Goal: Task Accomplishment & Management: Manage account settings

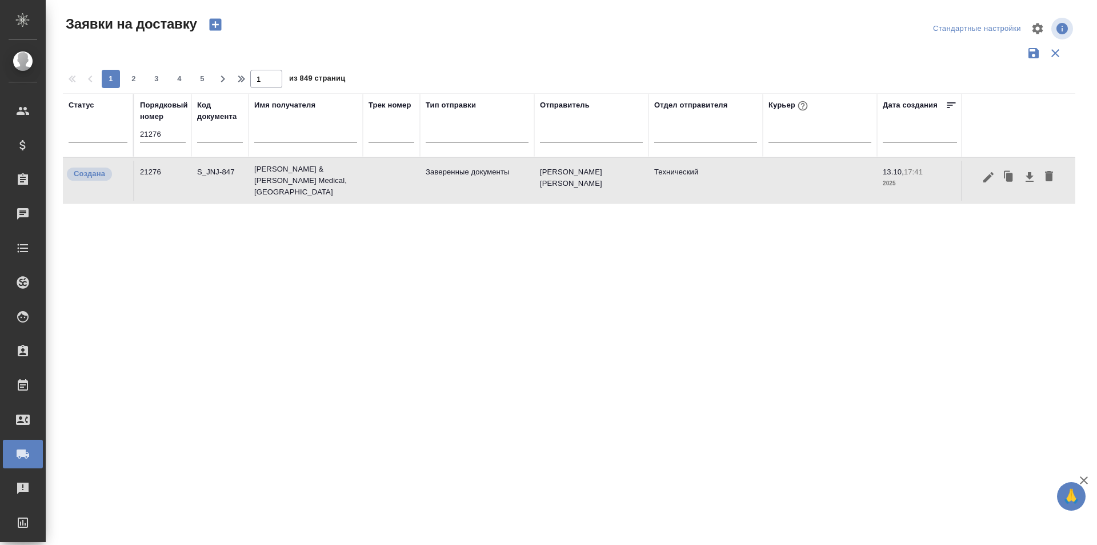
click at [157, 140] on input "21276" at bounding box center [163, 134] width 46 height 16
paste input "81"
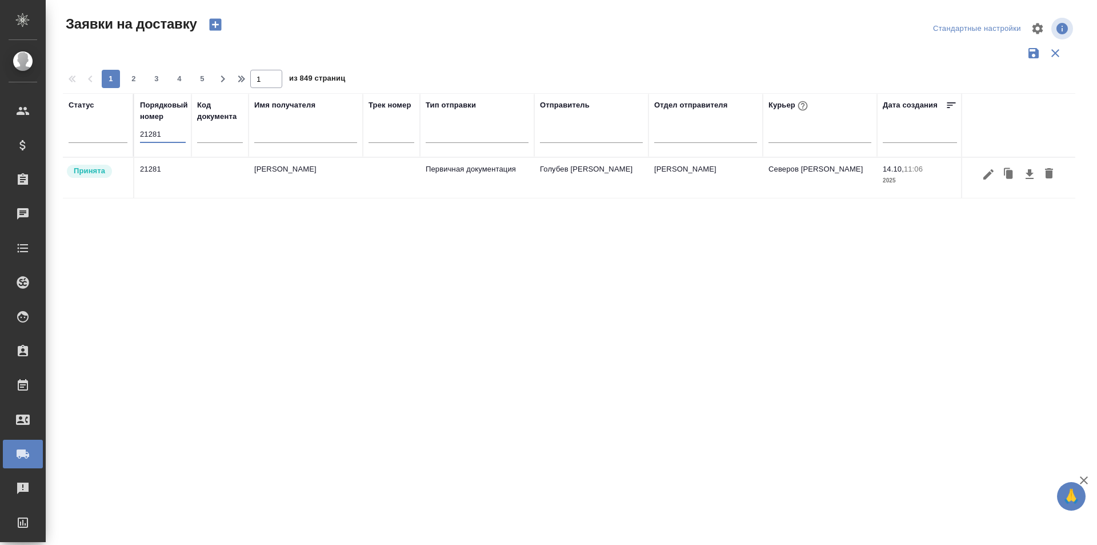
type input "21281"
click at [993, 174] on icon "button" at bounding box center [989, 174] width 14 height 14
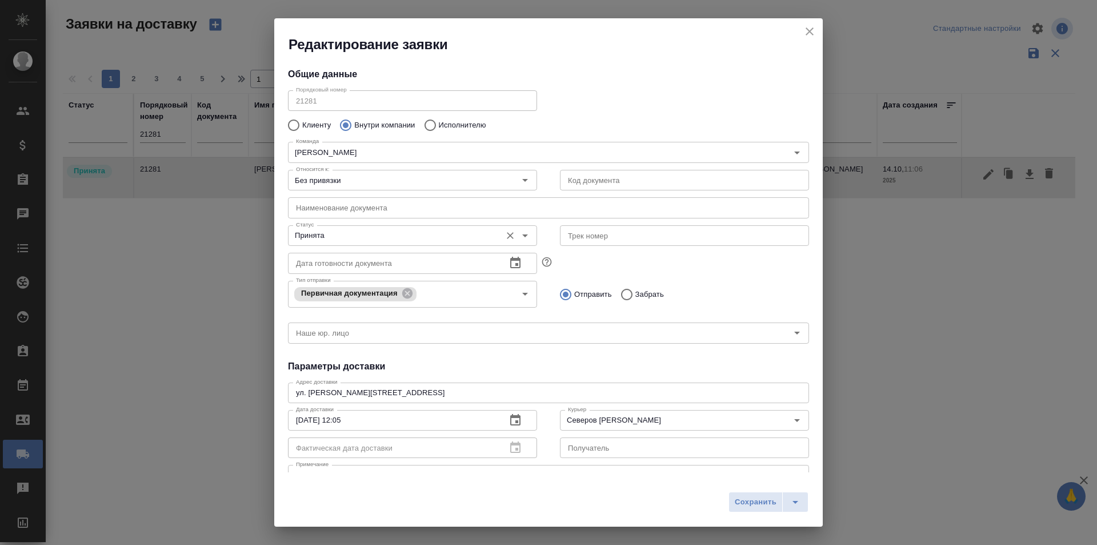
click at [402, 245] on div "Принята Статус" at bounding box center [412, 235] width 249 height 21
click at [373, 238] on input "Принята" at bounding box center [393, 236] width 204 height 14
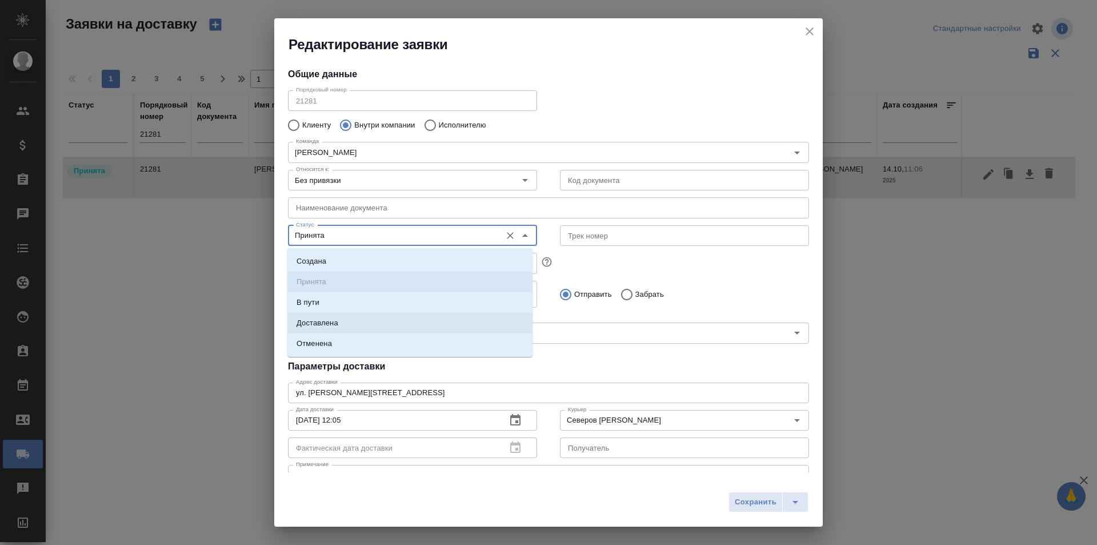
click at [348, 323] on li "Доставлена" at bounding box center [409, 323] width 245 height 21
type input "Доставлена"
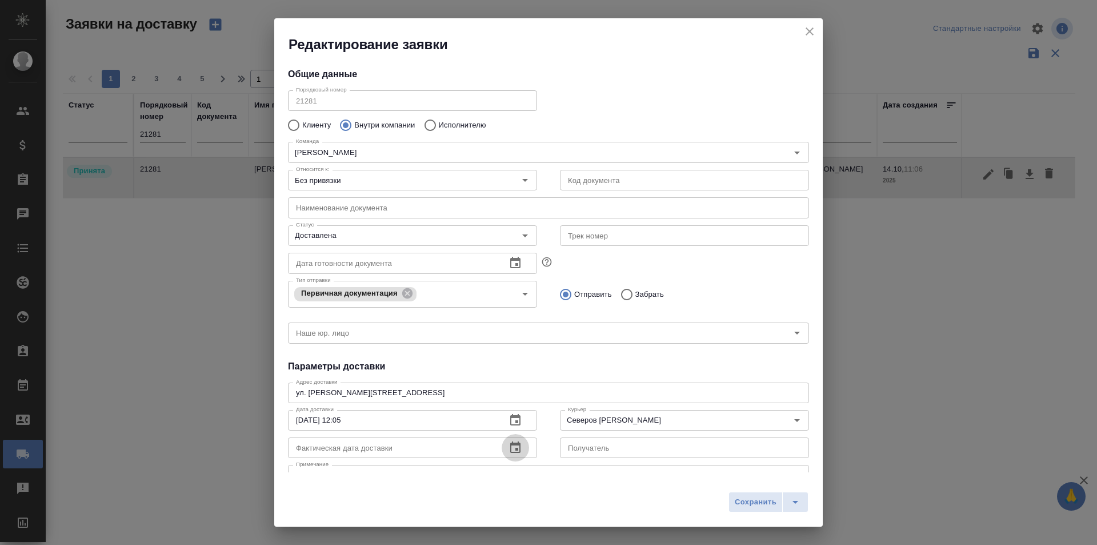
click at [509, 449] on icon "button" at bounding box center [516, 448] width 14 height 14
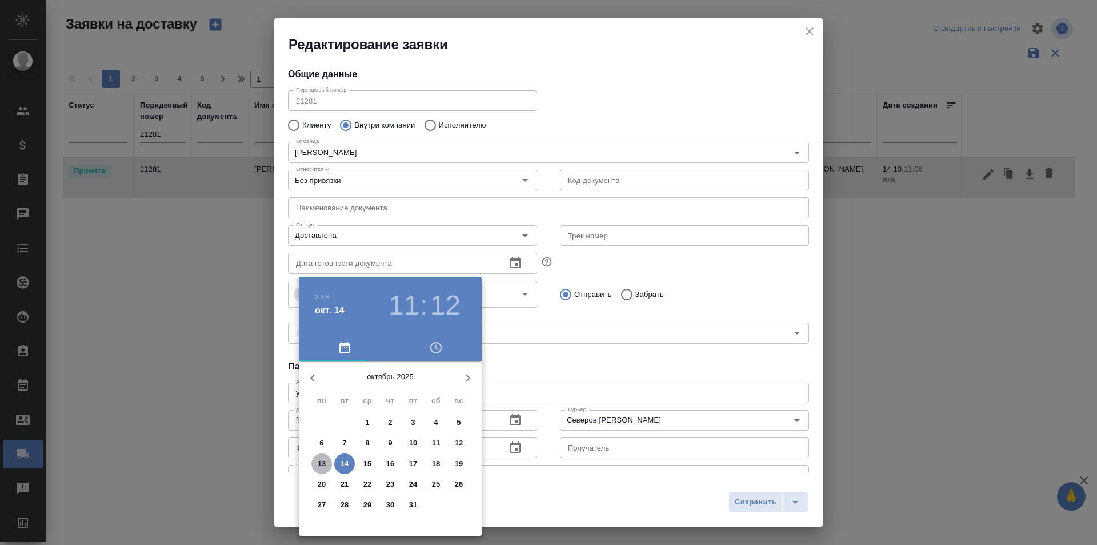
click at [321, 467] on p "13" at bounding box center [322, 463] width 9 height 11
type input "[DATE] 11:12"
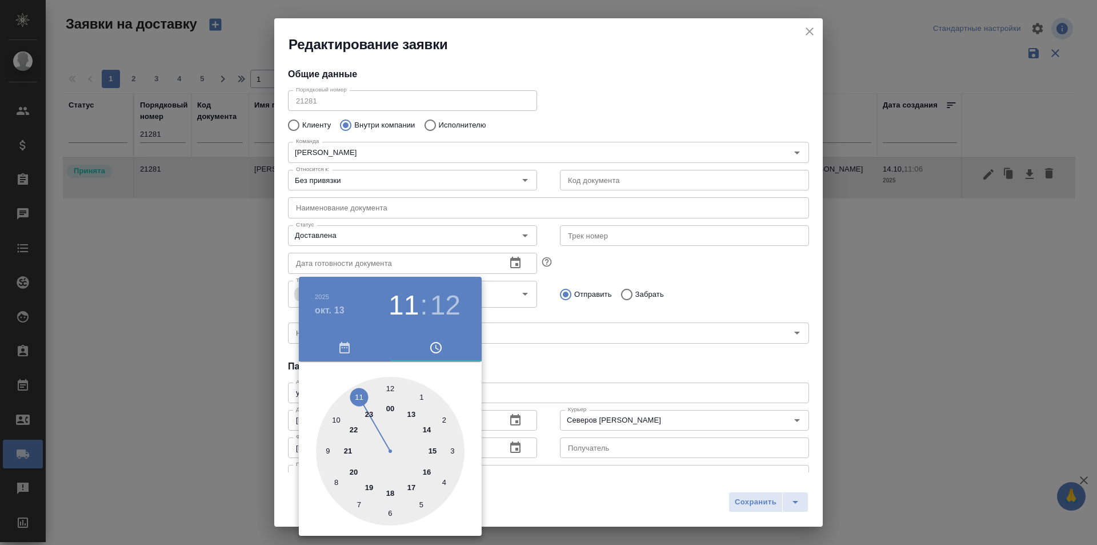
click at [602, 352] on div at bounding box center [548, 272] width 1097 height 545
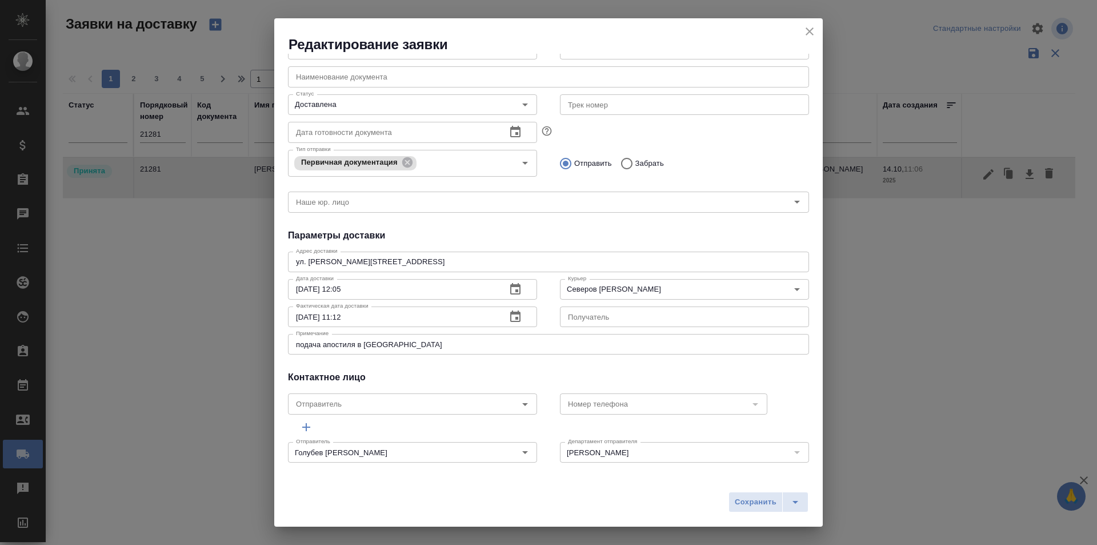
scroll to position [135, 0]
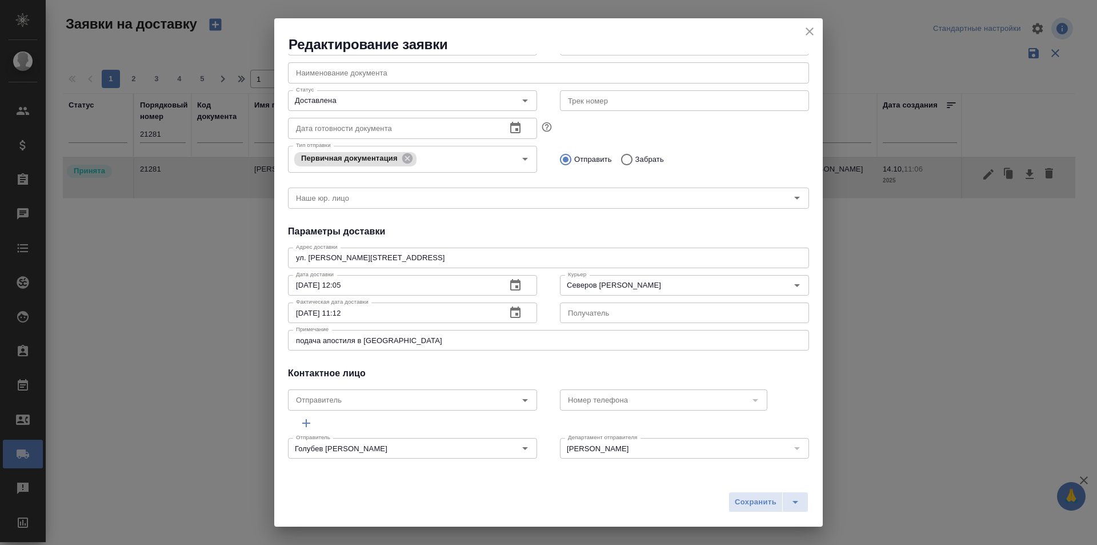
click at [513, 318] on icon "button" at bounding box center [515, 311] width 10 height 11
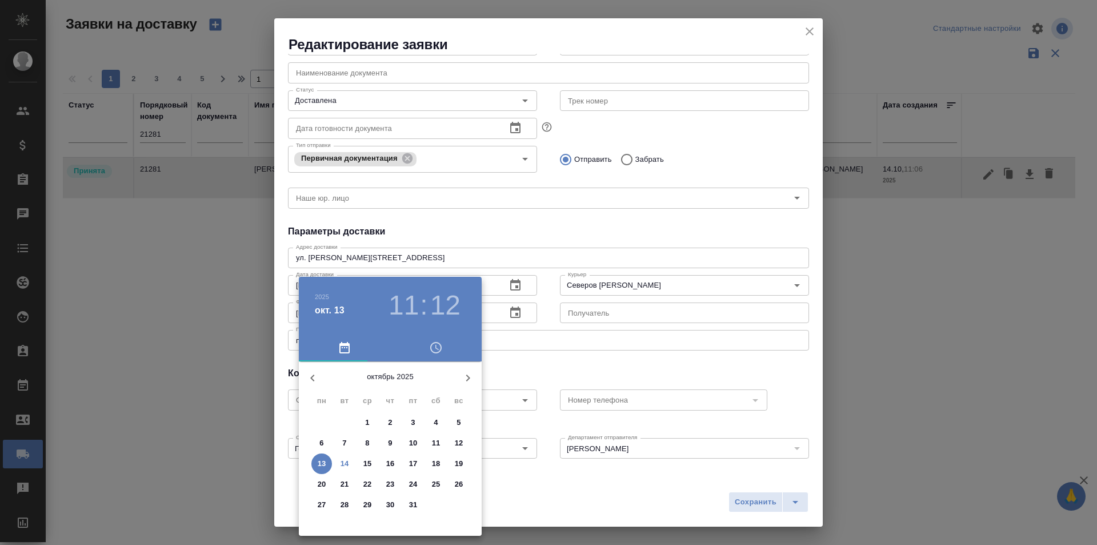
click at [805, 39] on div at bounding box center [548, 272] width 1097 height 545
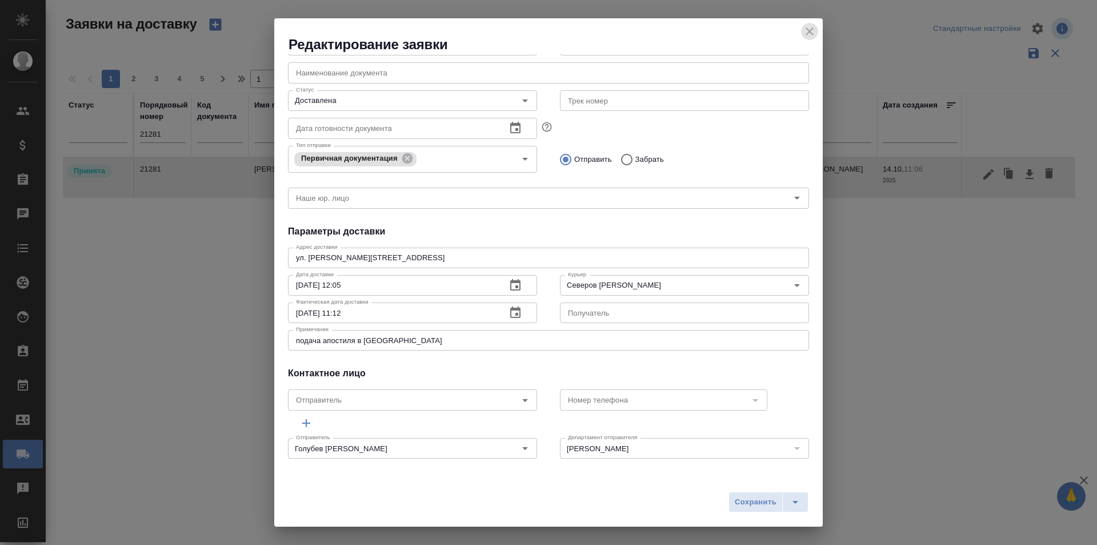
click at [810, 33] on icon "close" at bounding box center [810, 32] width 14 height 14
type input "Принята"
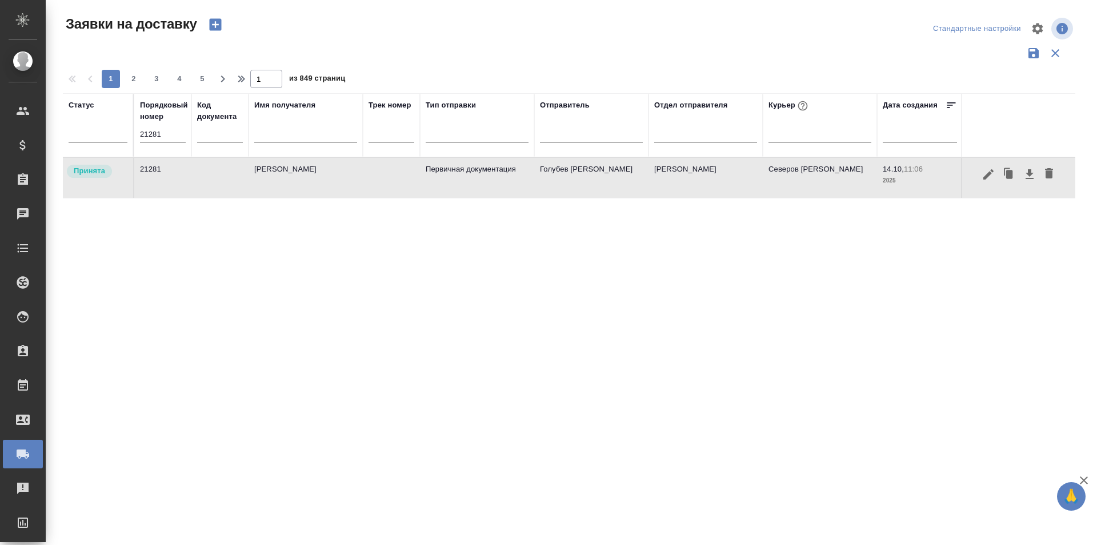
click at [157, 132] on input "21281" at bounding box center [163, 134] width 46 height 16
click at [168, 133] on input "21281" at bounding box center [163, 134] width 46 height 16
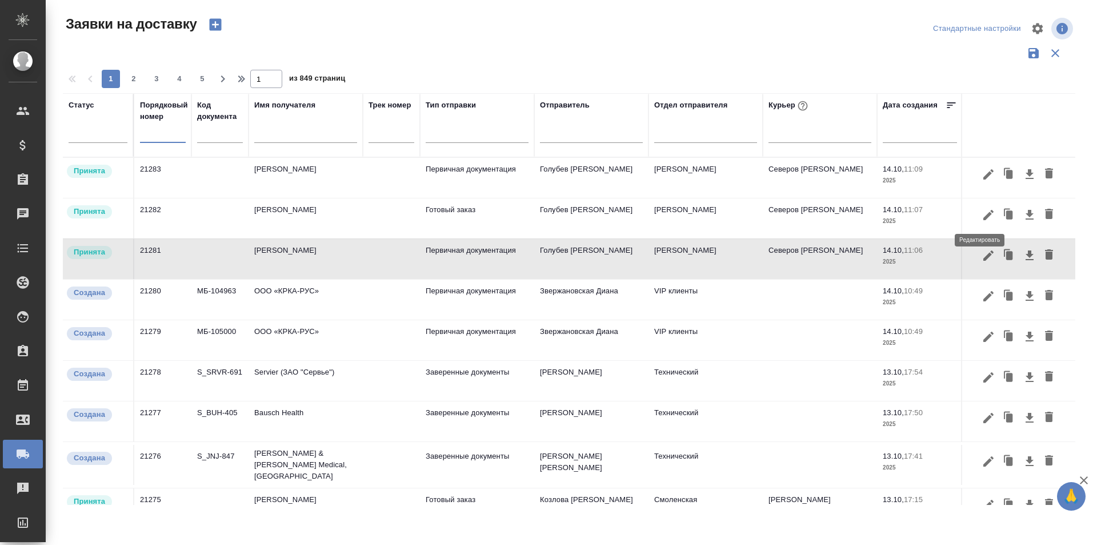
click at [982, 216] on icon "button" at bounding box center [989, 215] width 14 height 14
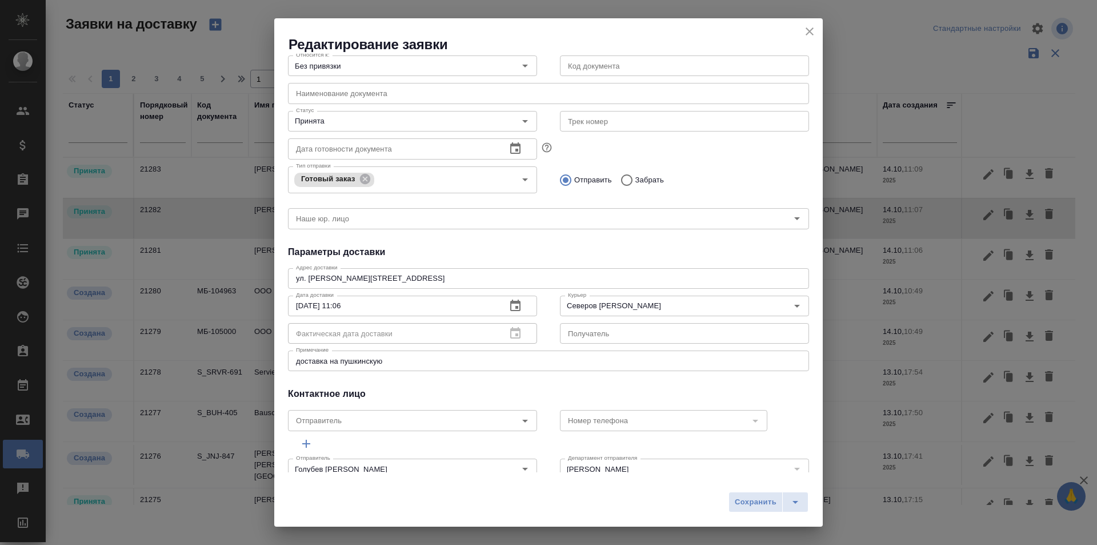
scroll to position [0, 0]
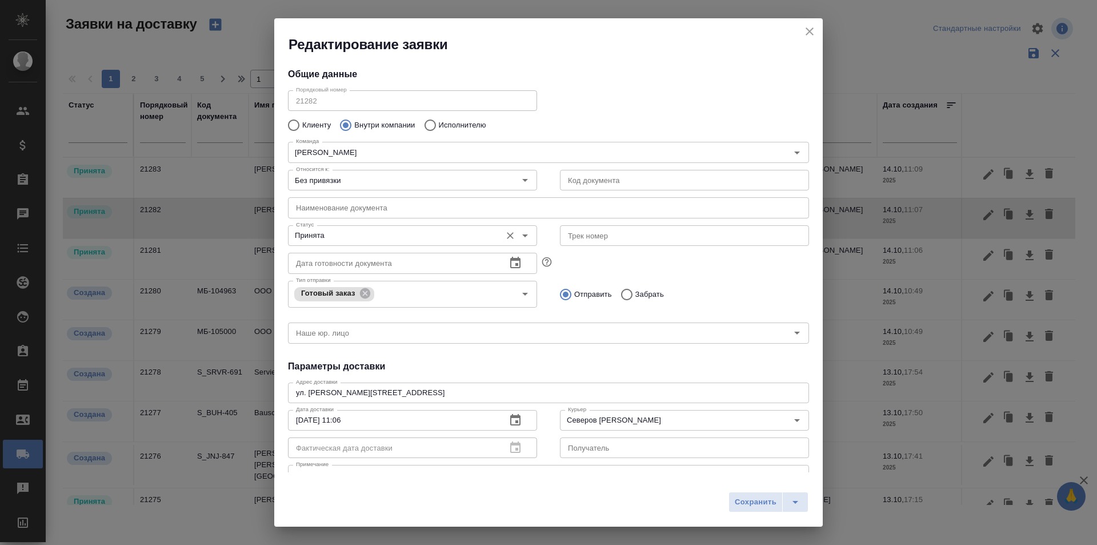
click at [384, 226] on div "Принята Статус" at bounding box center [412, 235] width 249 height 21
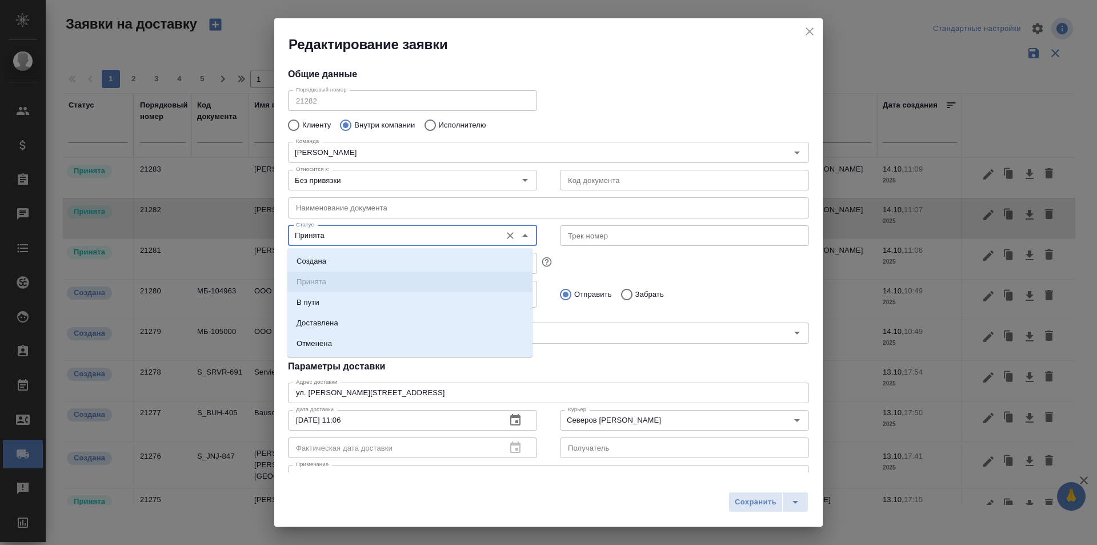
click at [365, 234] on input "Принята" at bounding box center [393, 236] width 204 height 14
click at [344, 318] on li "Доставлена" at bounding box center [409, 323] width 245 height 21
type input "Доставлена"
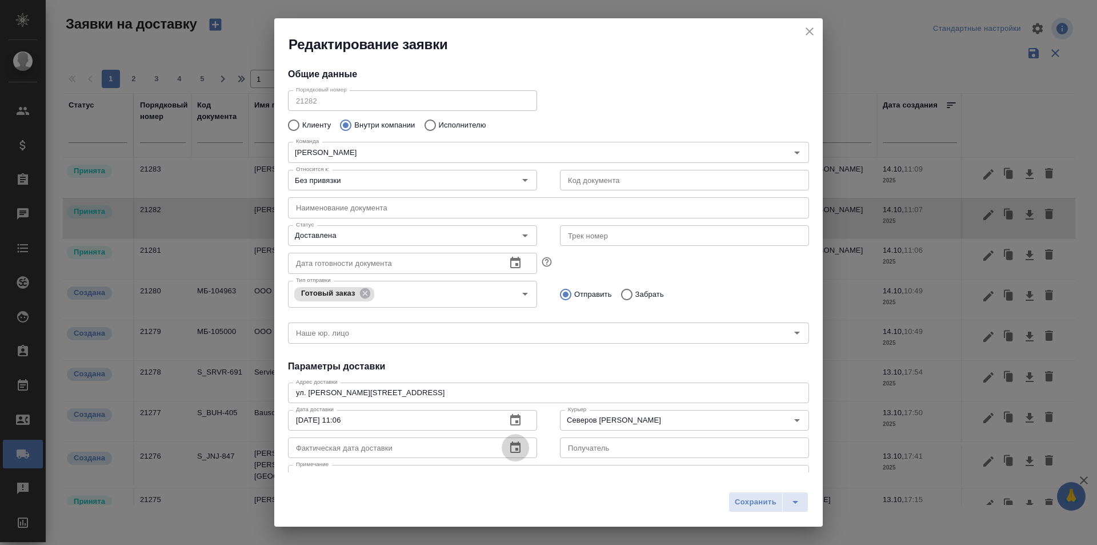
click at [503, 441] on button "button" at bounding box center [515, 447] width 27 height 27
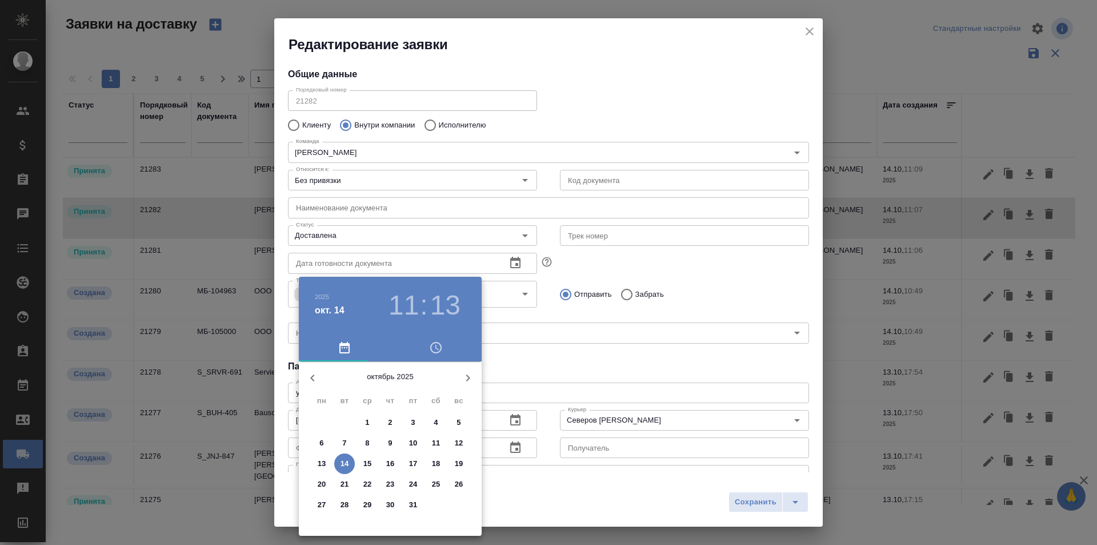
click at [322, 464] on p "13" at bounding box center [322, 463] width 9 height 11
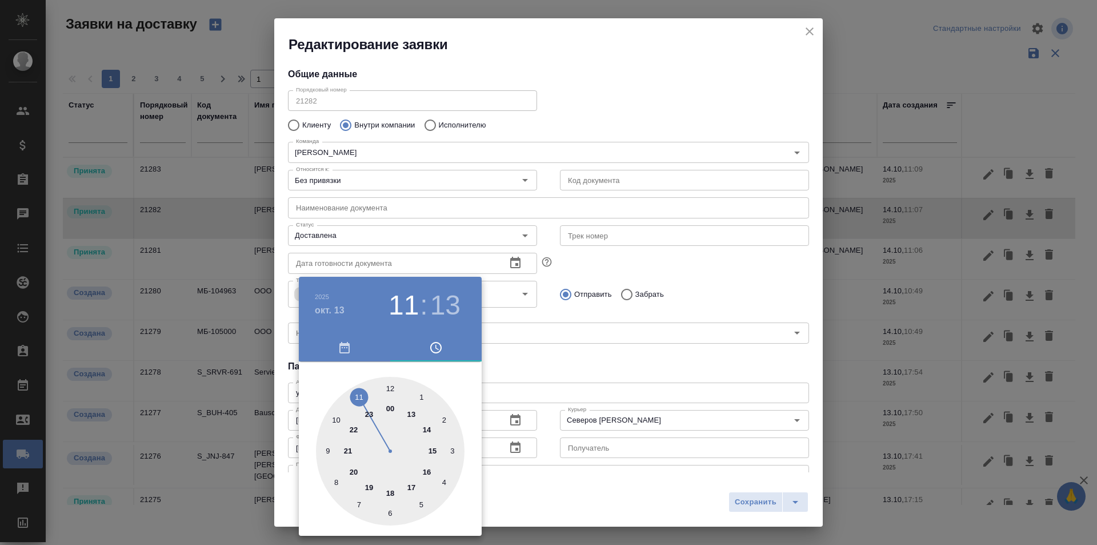
click at [428, 429] on div at bounding box center [390, 451] width 149 height 149
type input "[DATE] 14:13"
click at [749, 504] on div at bounding box center [548, 272] width 1097 height 545
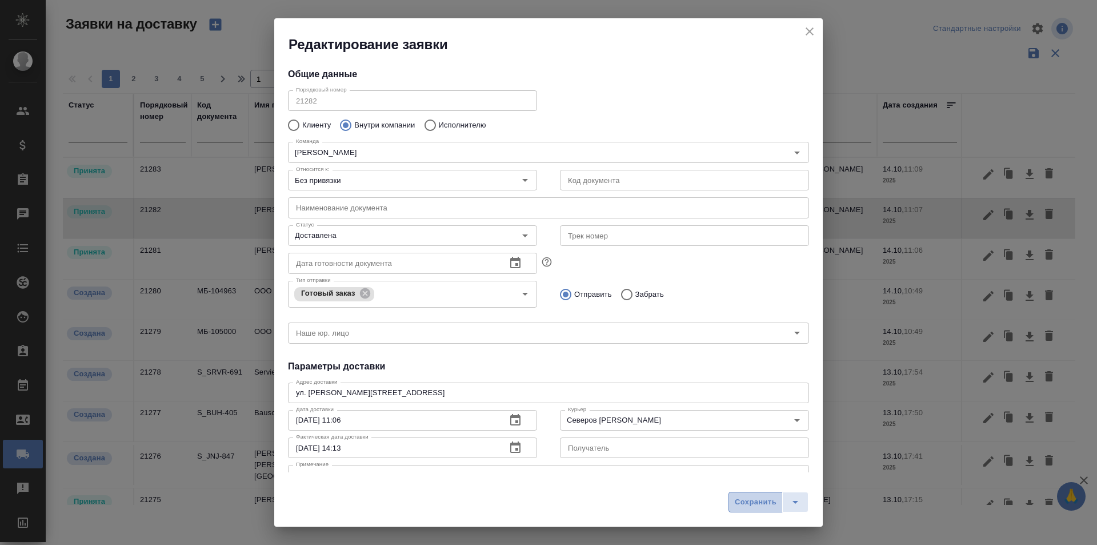
click at [742, 501] on span "Сохранить" at bounding box center [756, 501] width 42 height 13
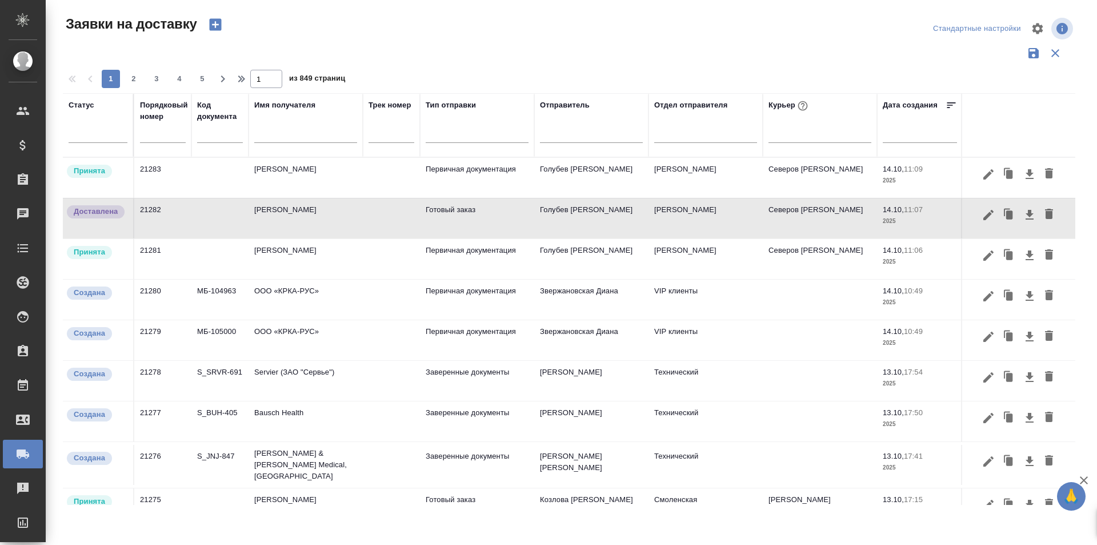
click at [983, 175] on icon "button" at bounding box center [988, 174] width 10 height 10
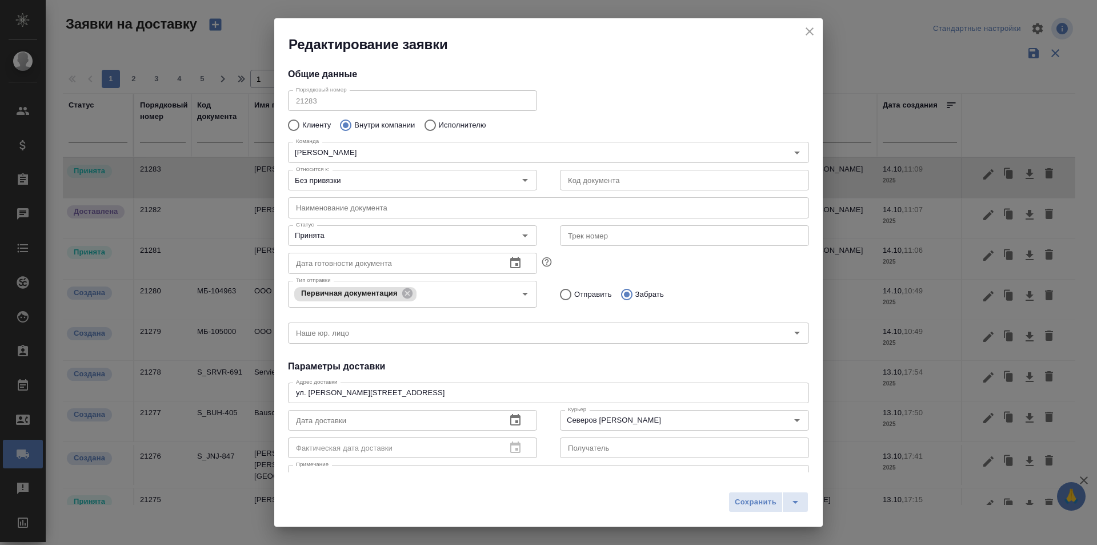
click at [347, 249] on div "Дата готовности документа Дата готовности документа" at bounding box center [413, 262] width 272 height 50
click at [352, 238] on input "Принята" at bounding box center [393, 236] width 204 height 14
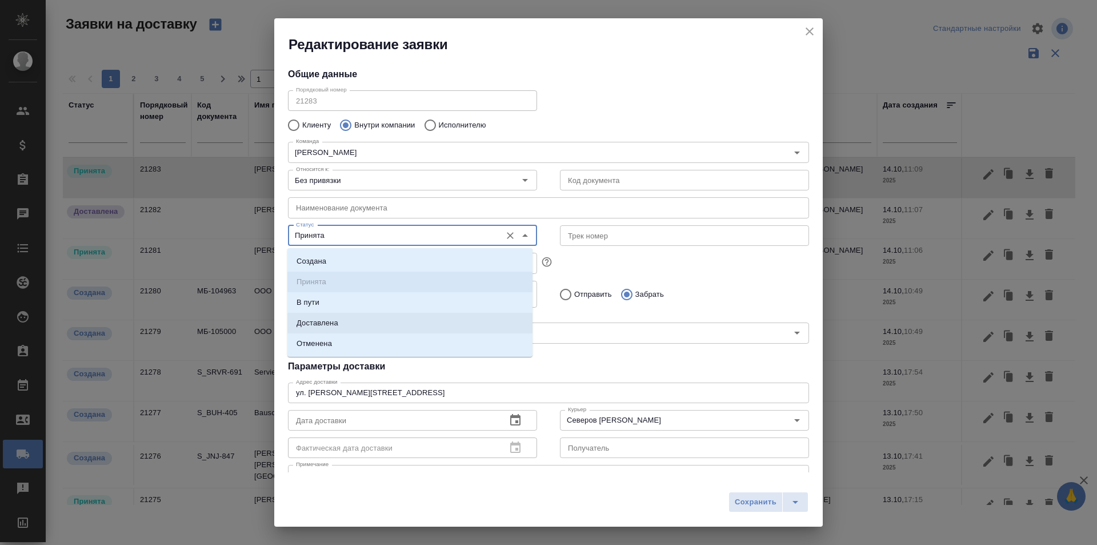
click at [345, 321] on li "Доставлена" at bounding box center [409, 323] width 245 height 21
type input "Доставлена"
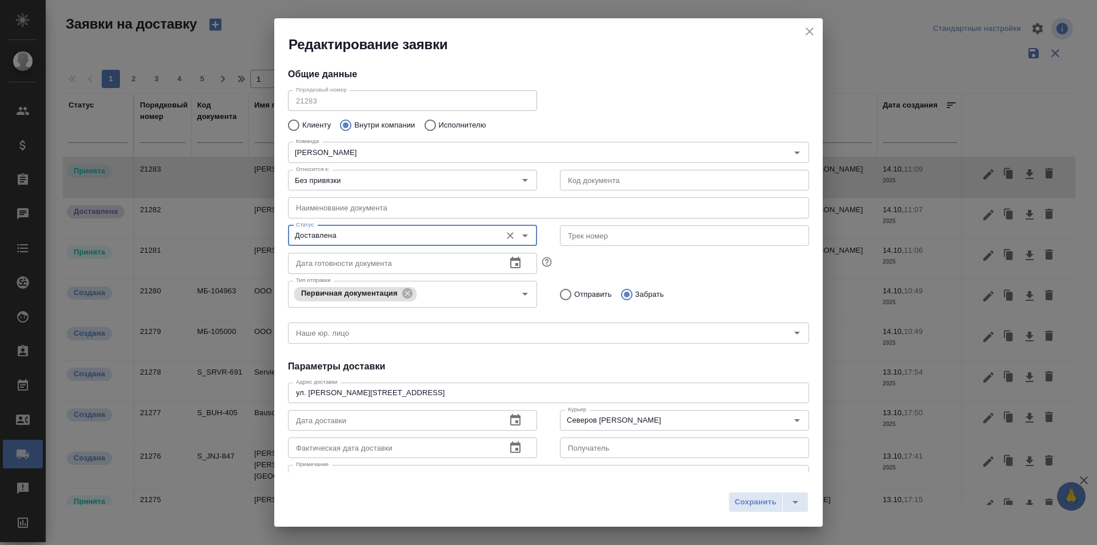
click at [510, 451] on icon "button" at bounding box center [515, 446] width 10 height 11
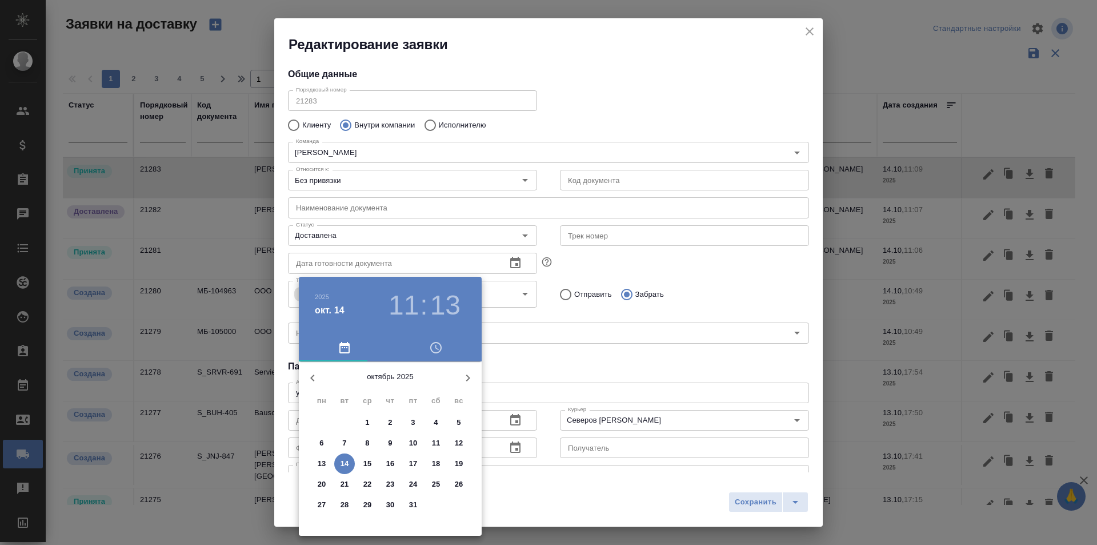
click at [321, 467] on p "13" at bounding box center [322, 463] width 9 height 11
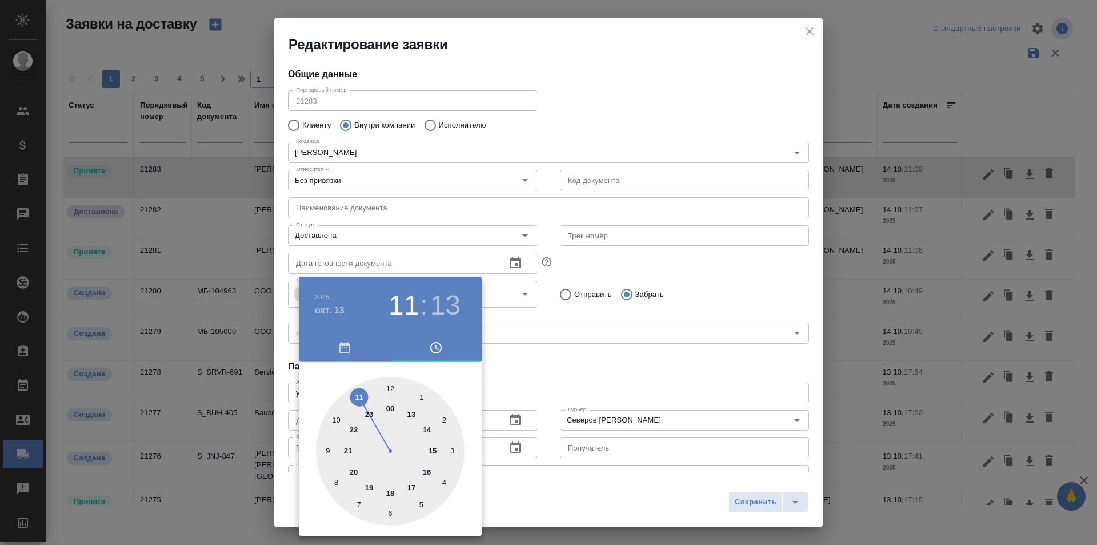
click at [409, 407] on div at bounding box center [390, 451] width 149 height 149
type input "[DATE] 13:13"
click at [721, 490] on div at bounding box center [548, 272] width 1097 height 545
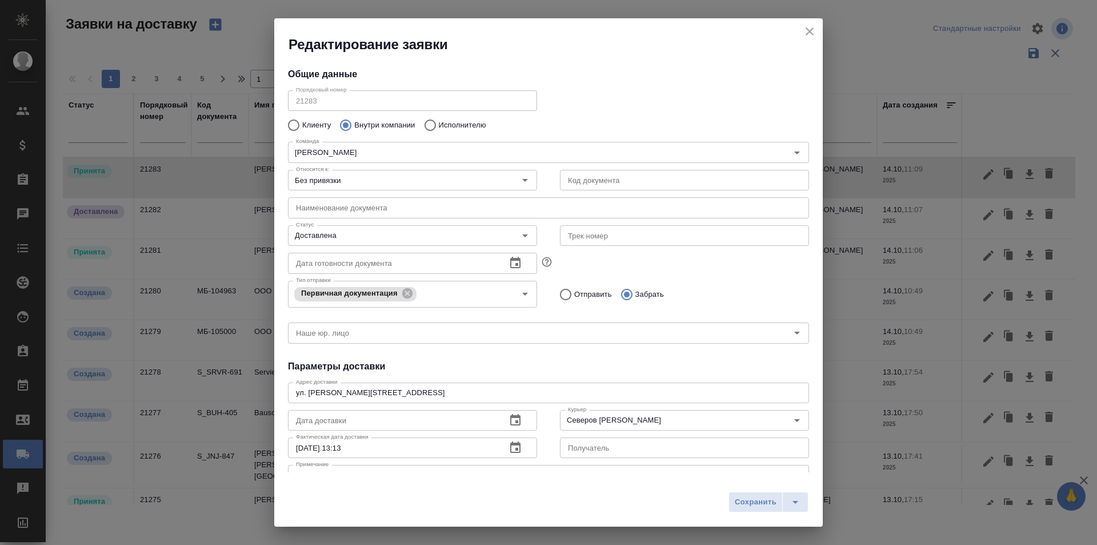
click at [747, 499] on span "Сохранить" at bounding box center [756, 501] width 42 height 13
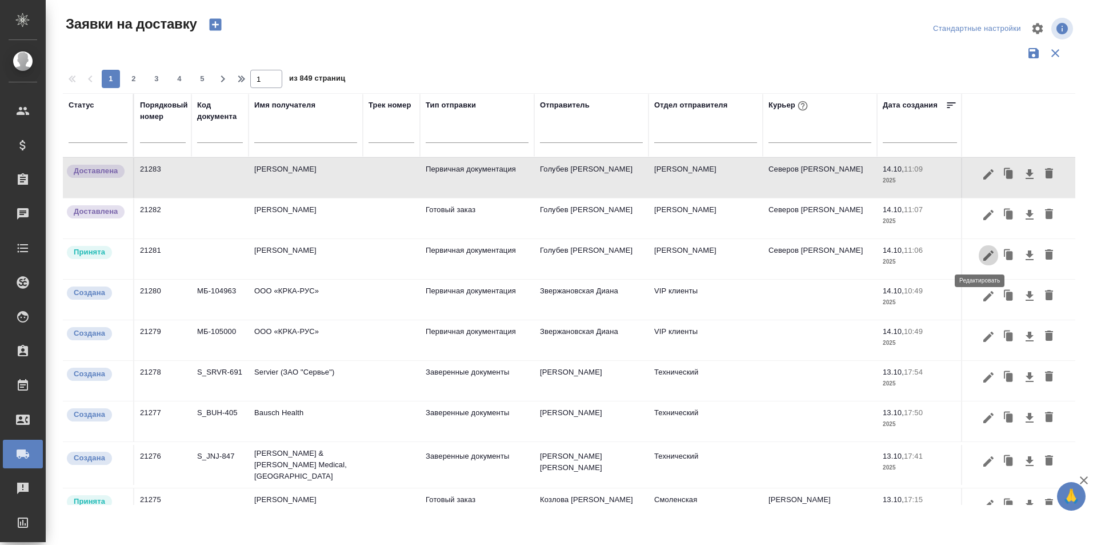
click at [982, 256] on icon "button" at bounding box center [989, 256] width 14 height 14
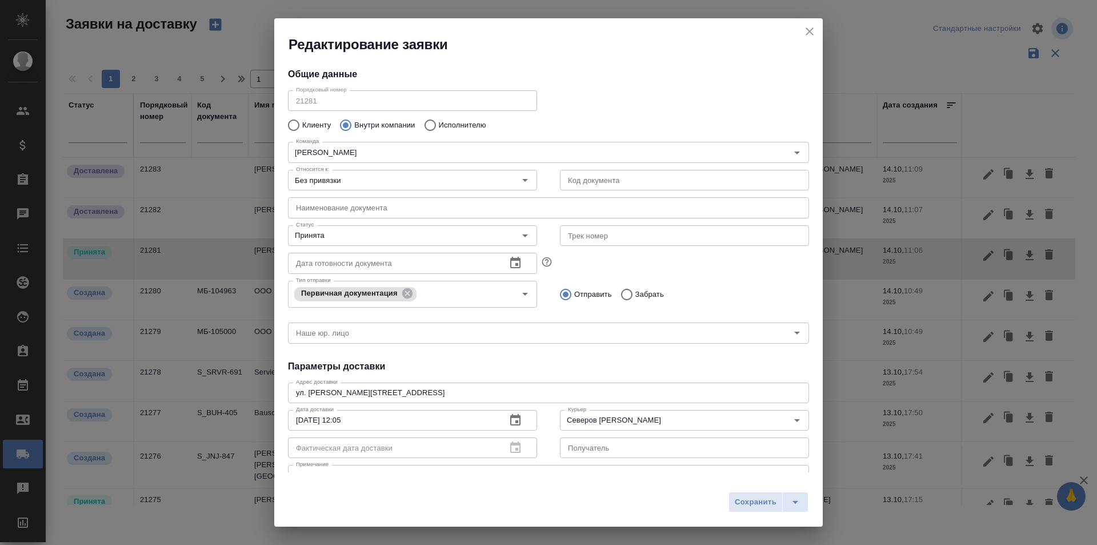
type input "Голубев [PERSON_NAME]"
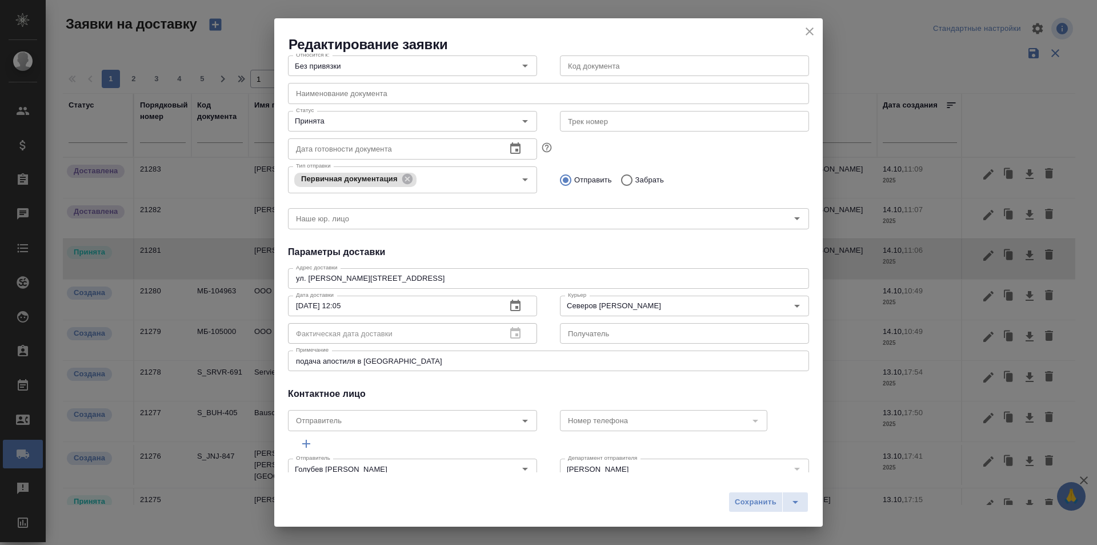
click at [415, 365] on textarea "подача апостиля в [GEOGRAPHIC_DATA]" at bounding box center [548, 361] width 505 height 9
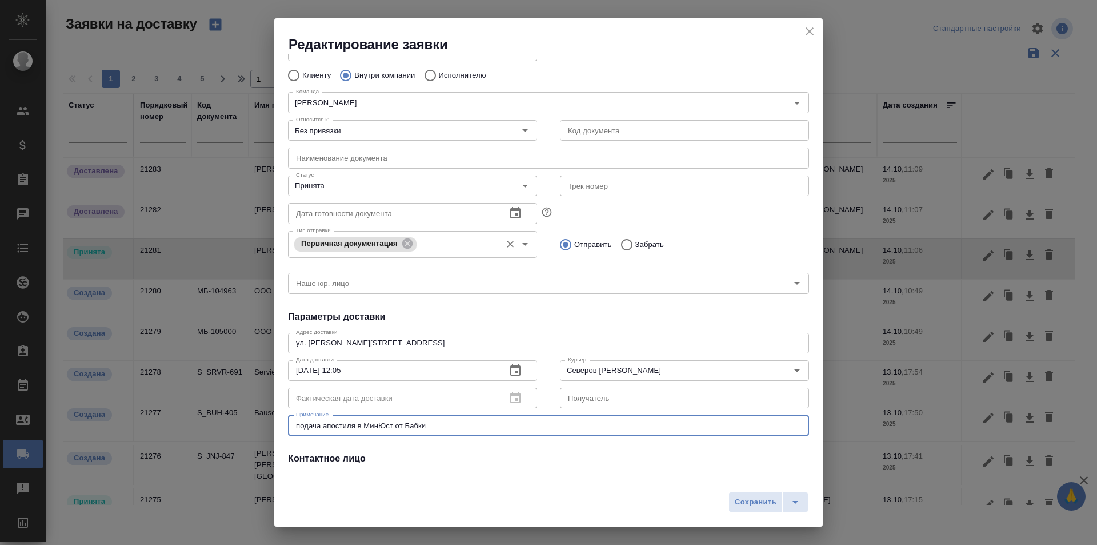
scroll to position [0, 0]
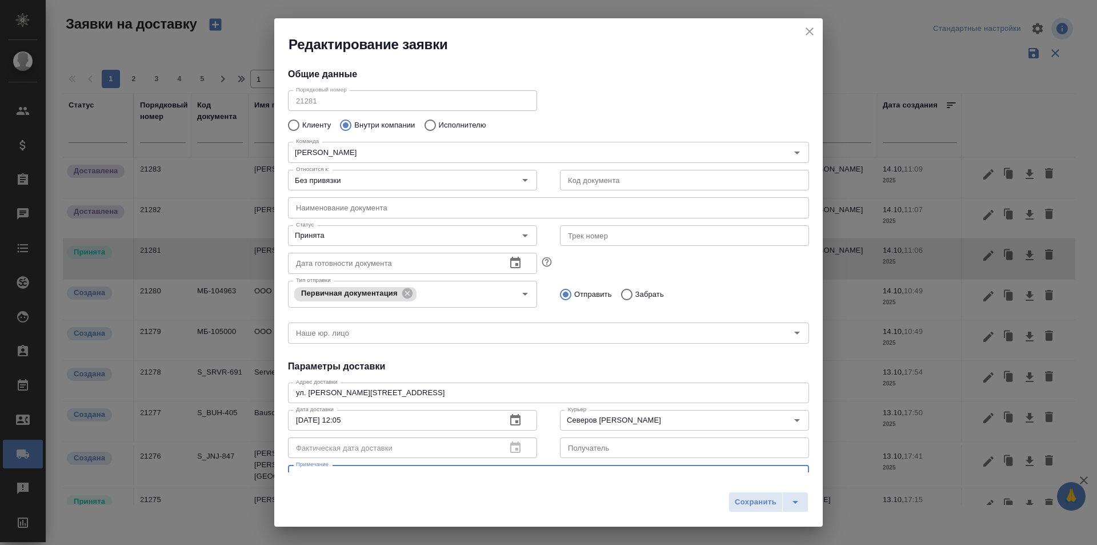
type textarea "подача апостиля в МинЮст от Бабки"
click at [440, 123] on p "Исполнителю" at bounding box center [462, 124] width 47 height 11
click at [439, 123] on input "Исполнителю" at bounding box center [428, 125] width 21 height 24
radio input "true"
click at [422, 147] on input "Исполнитель" at bounding box center [520, 152] width 459 height 14
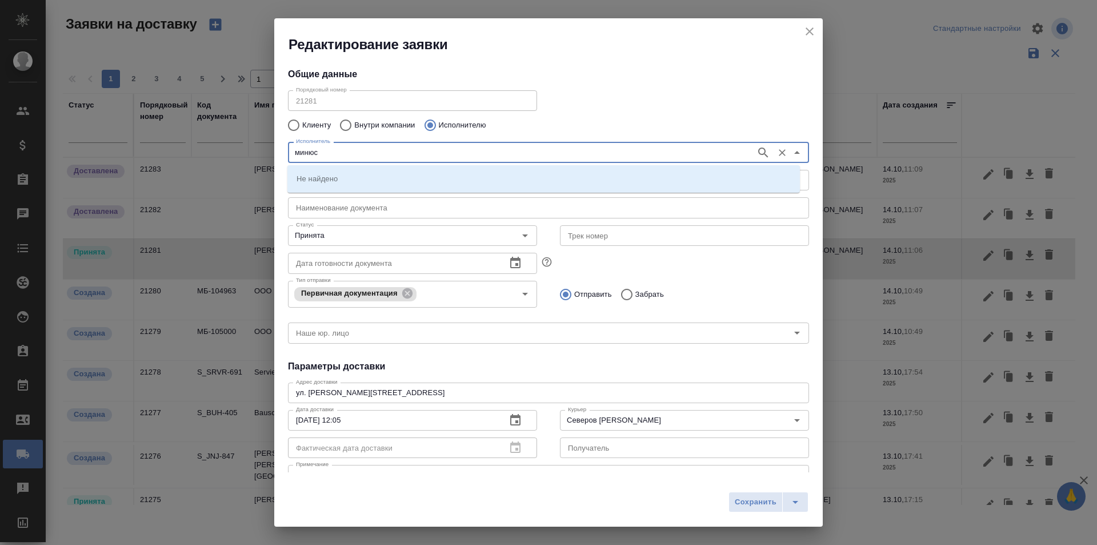
type input "минюс"
click at [438, 178] on li "Легализация Минюст МИД посольства" at bounding box center [543, 178] width 513 height 21
type input "Легализация Минюст МИД посольства"
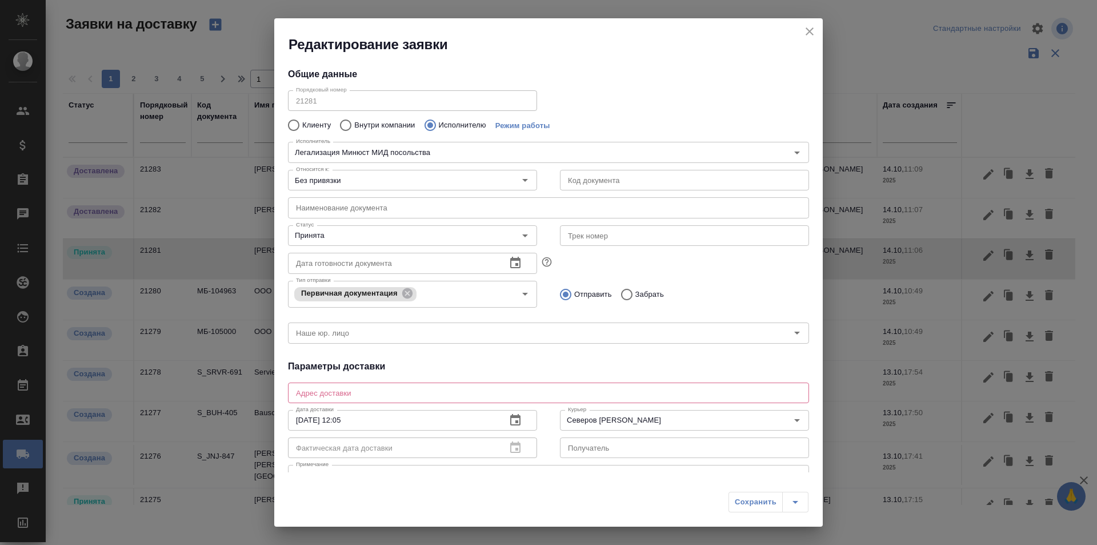
click at [409, 398] on div "x Адрес доставки" at bounding box center [548, 392] width 521 height 21
click at [441, 365] on h4 "Параметры доставки" at bounding box center [548, 366] width 521 height 14
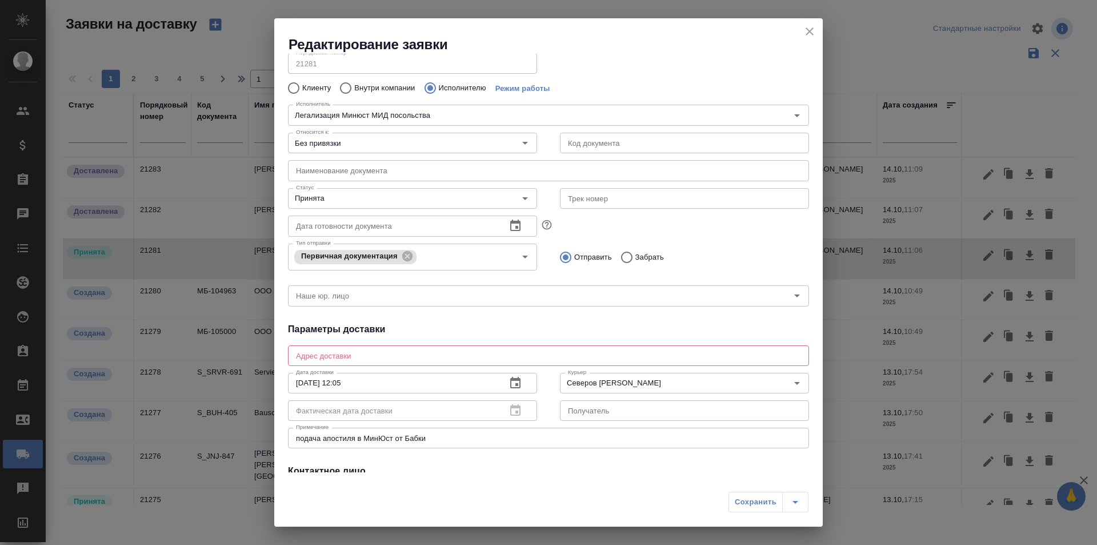
scroll to position [57, 0]
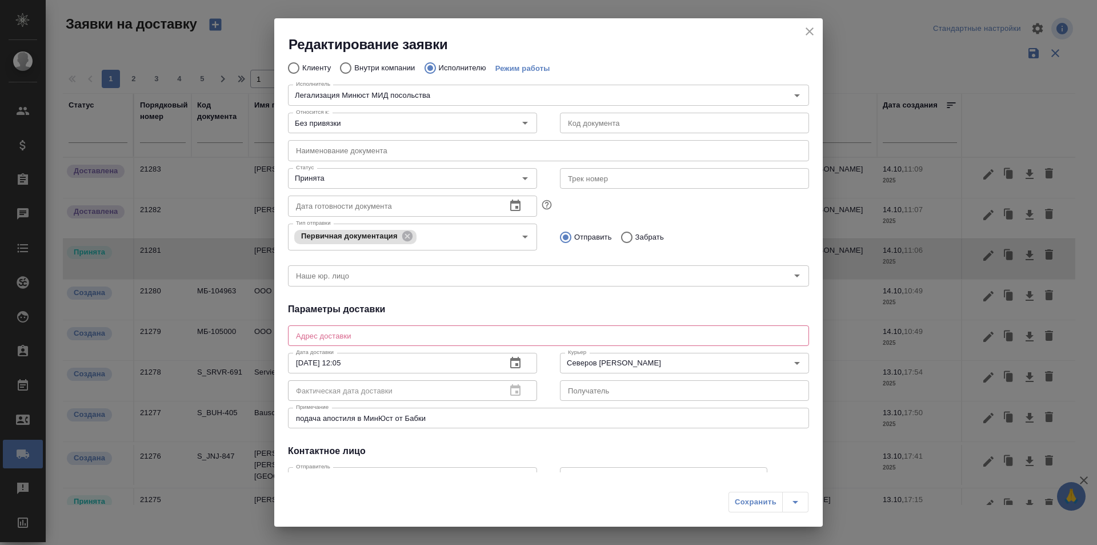
click at [802, 37] on h2 "Редактирование заявки" at bounding box center [556, 44] width 534 height 18
click at [804, 34] on icon "close" at bounding box center [810, 32] width 14 height 14
radio input "true"
type textarea "ул. [PERSON_NAME][STREET_ADDRESS]"
type textarea "подача апостиля в [GEOGRAPHIC_DATA]"
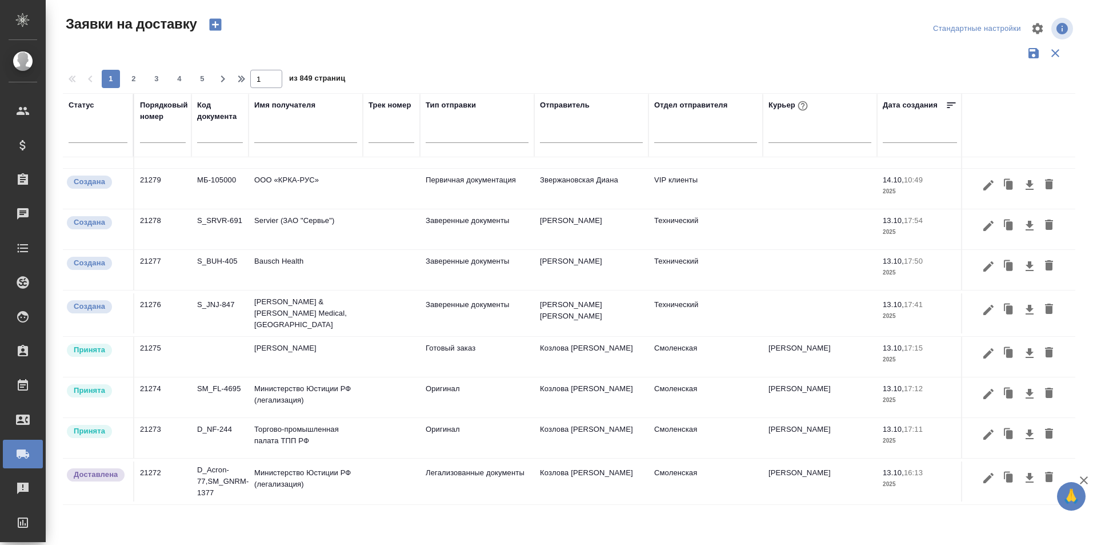
scroll to position [171, 0]
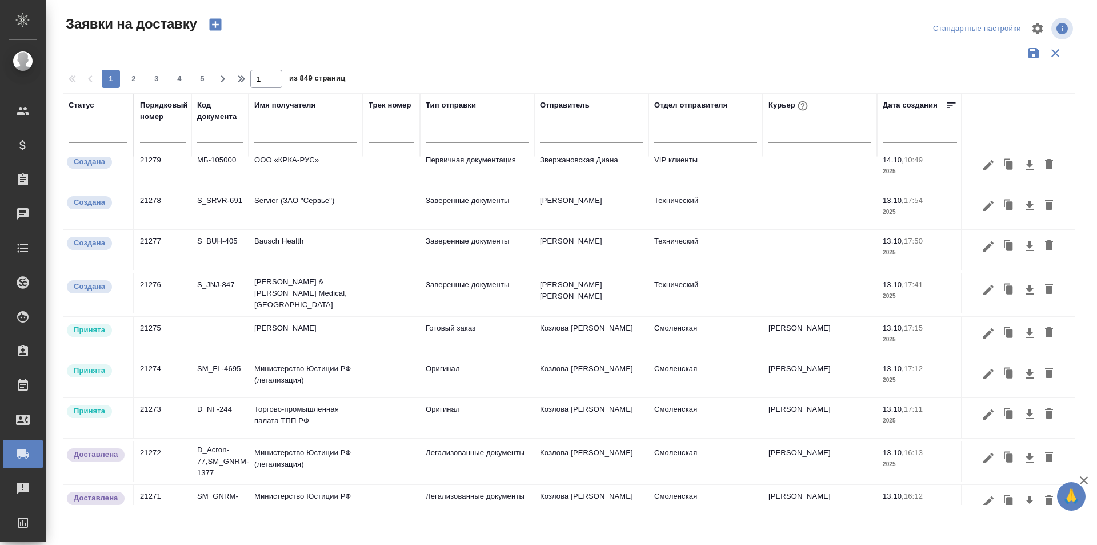
click at [983, 370] on icon "button" at bounding box center [988, 373] width 10 height 10
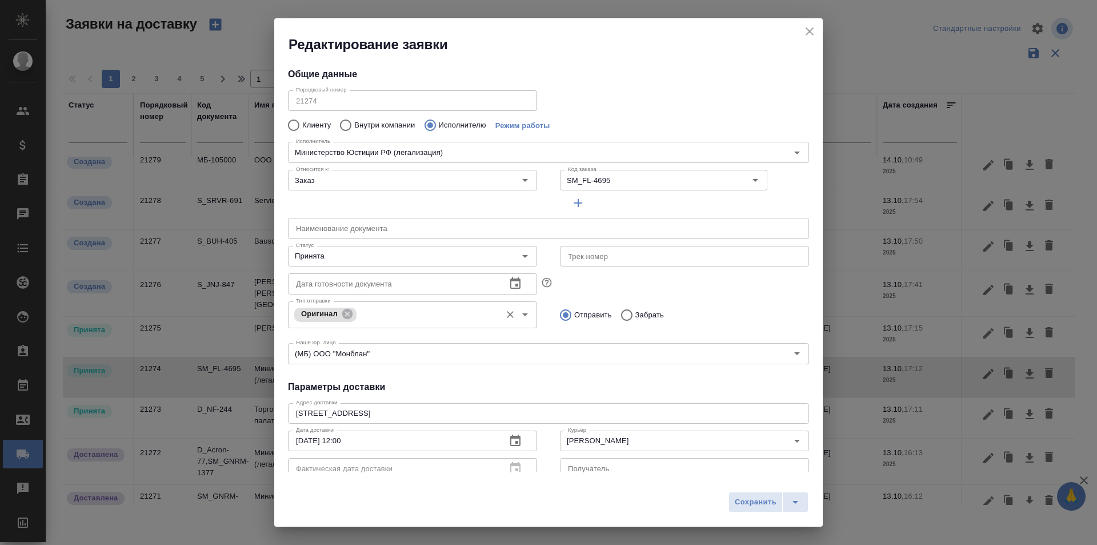
type input "Министерство Юстиции РФ (легализация)"
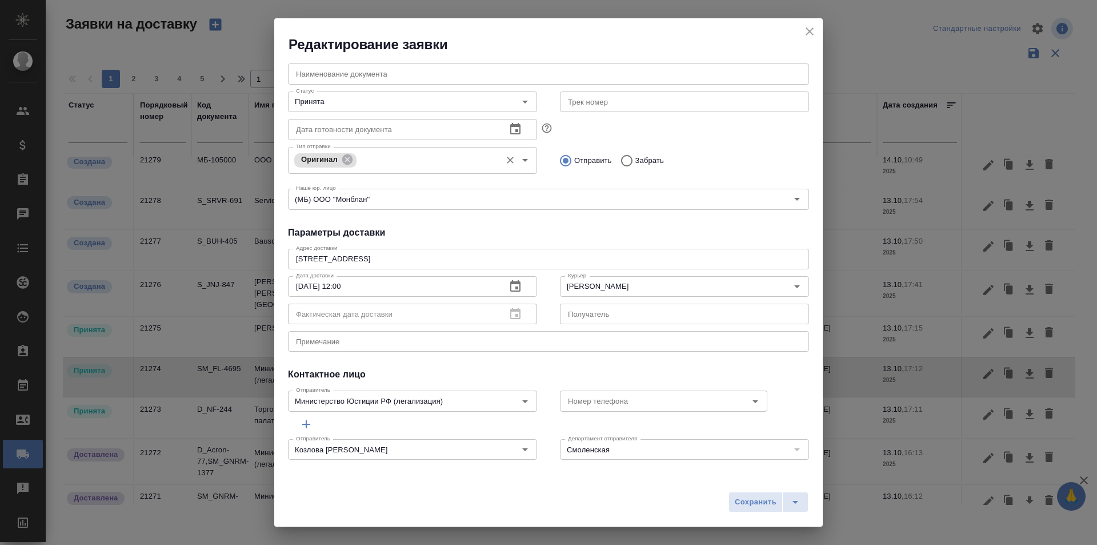
scroll to position [155, 0]
click at [809, 27] on icon "close" at bounding box center [810, 32] width 14 height 14
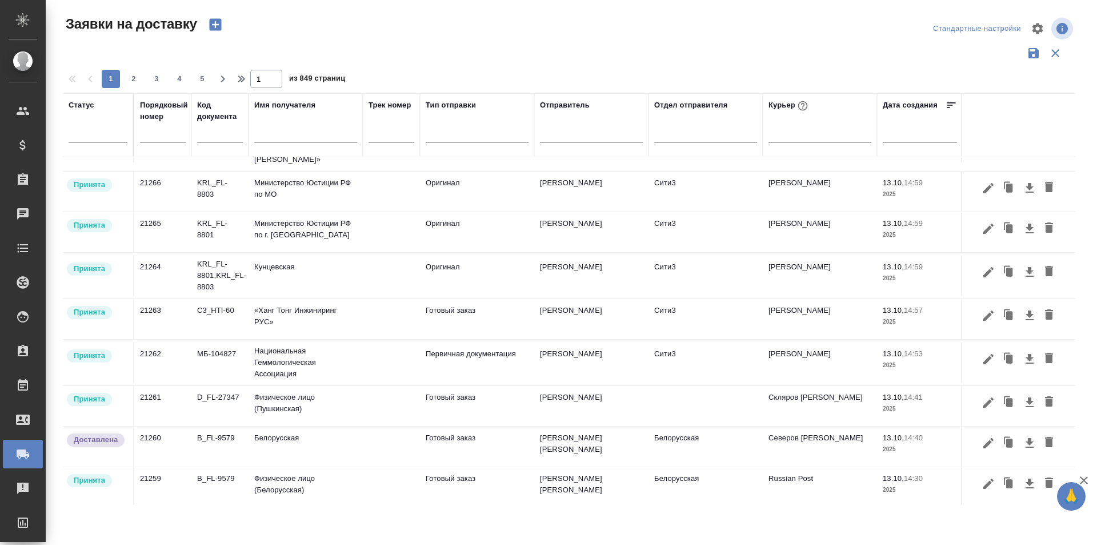
scroll to position [722, 0]
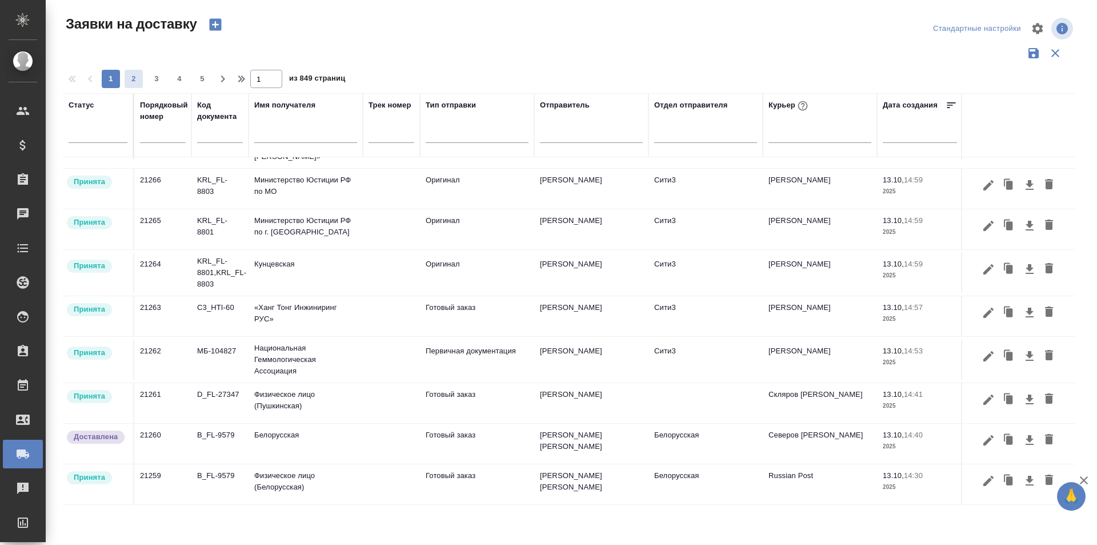
click at [138, 86] on button "2" at bounding box center [134, 79] width 18 height 18
type input "2"
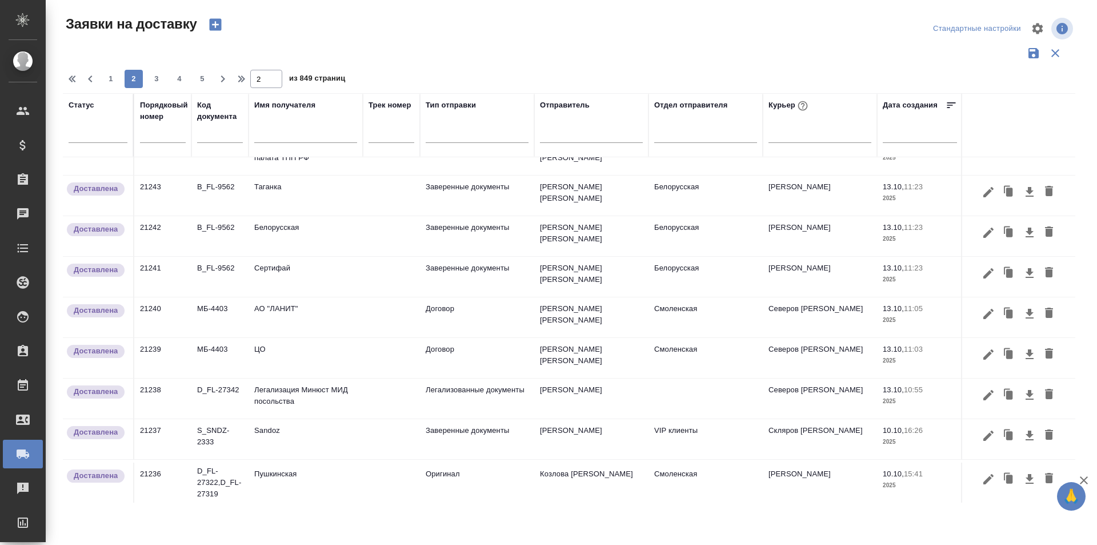
scroll to position [705, 0]
click at [987, 386] on button "button" at bounding box center [988, 394] width 19 height 22
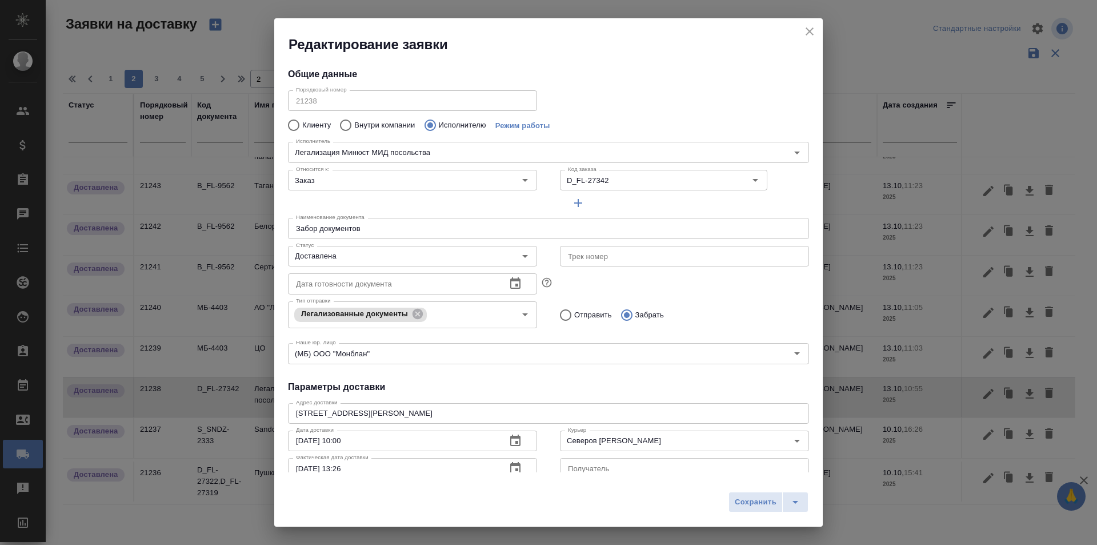
type input "Легализация Минюст МИД посольства"
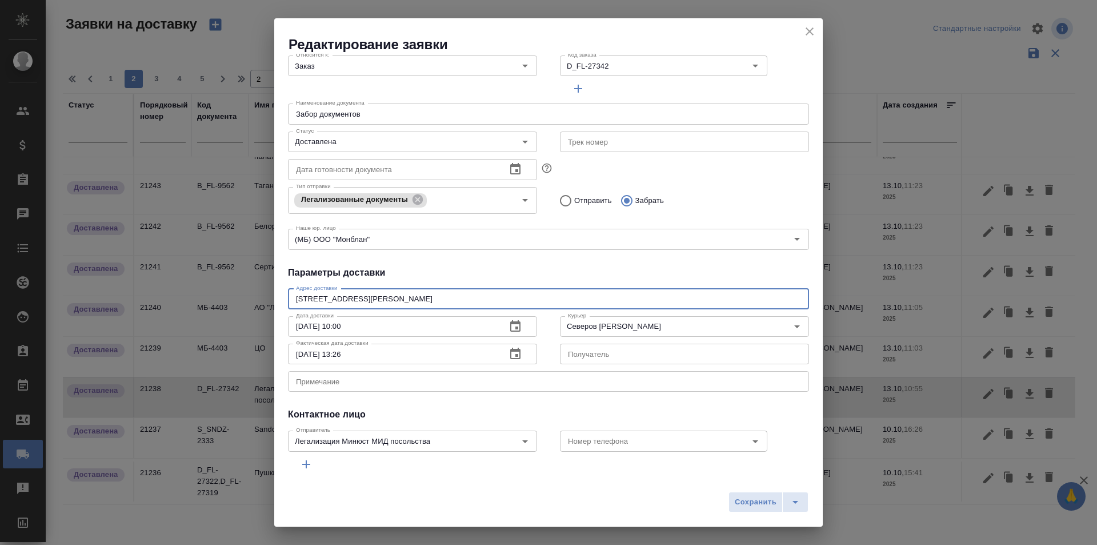
drag, startPoint x: 460, startPoint y: 299, endPoint x: 326, endPoint y: 296, distance: 133.8
click at [326, 296] on textarea "[STREET_ADDRESS][PERSON_NAME]" at bounding box center [548, 298] width 505 height 9
